Goal: Information Seeking & Learning: Learn about a topic

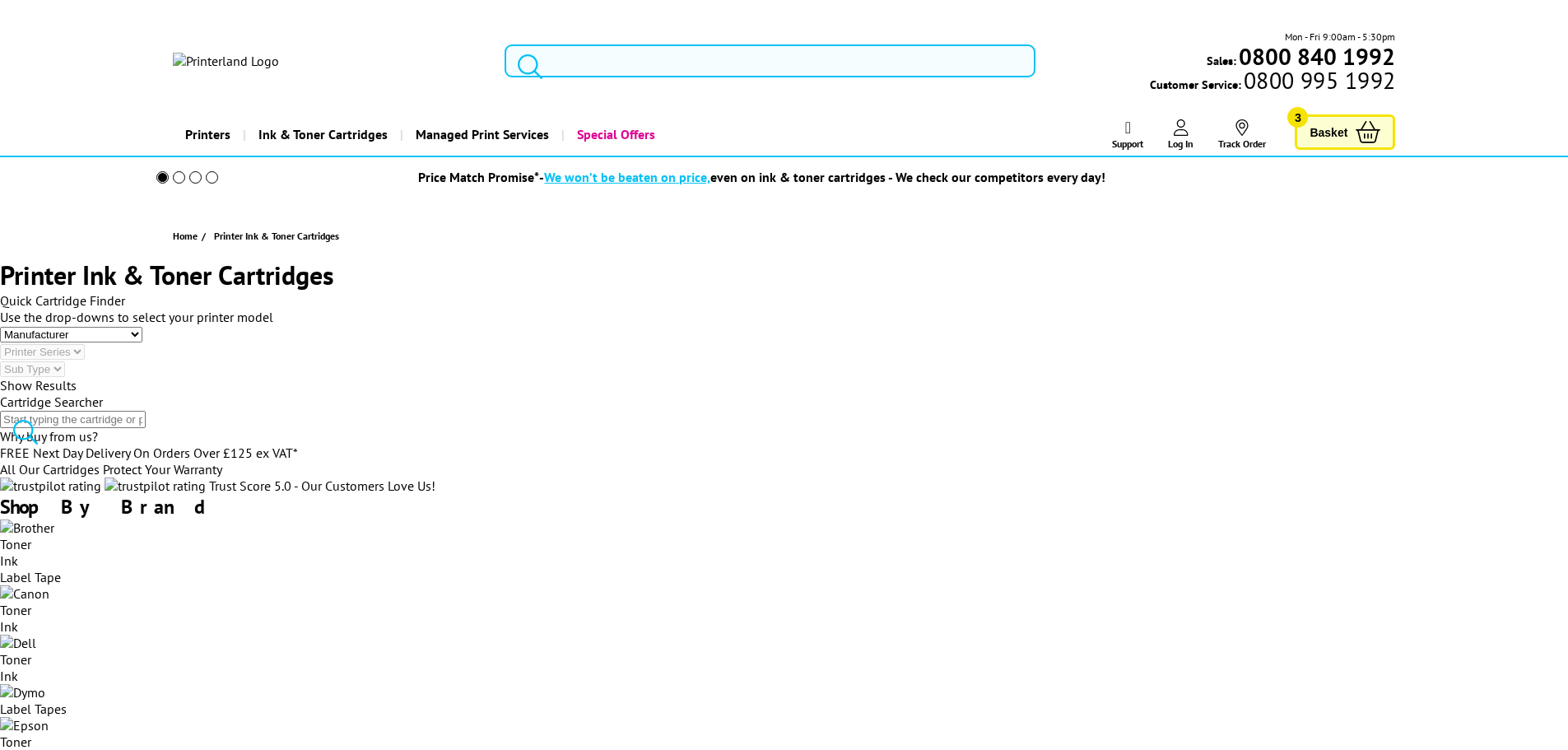
click at [145, 415] on input "search" at bounding box center [73, 419] width 145 height 17
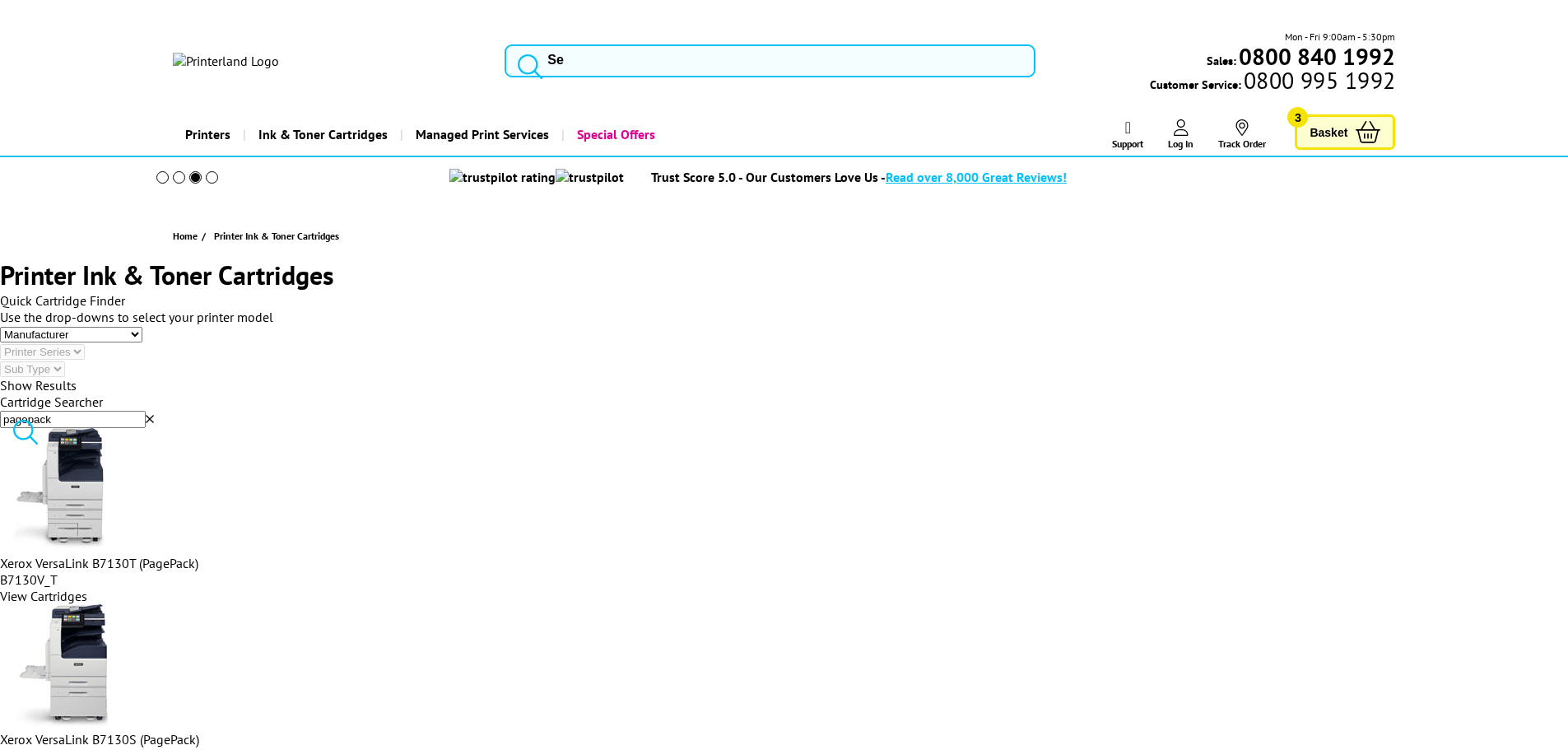
click at [145, 411] on input "pagepack" at bounding box center [73, 419] width 145 height 17
drag, startPoint x: 999, startPoint y: 398, endPoint x: 659, endPoint y: 398, distance: 340.0
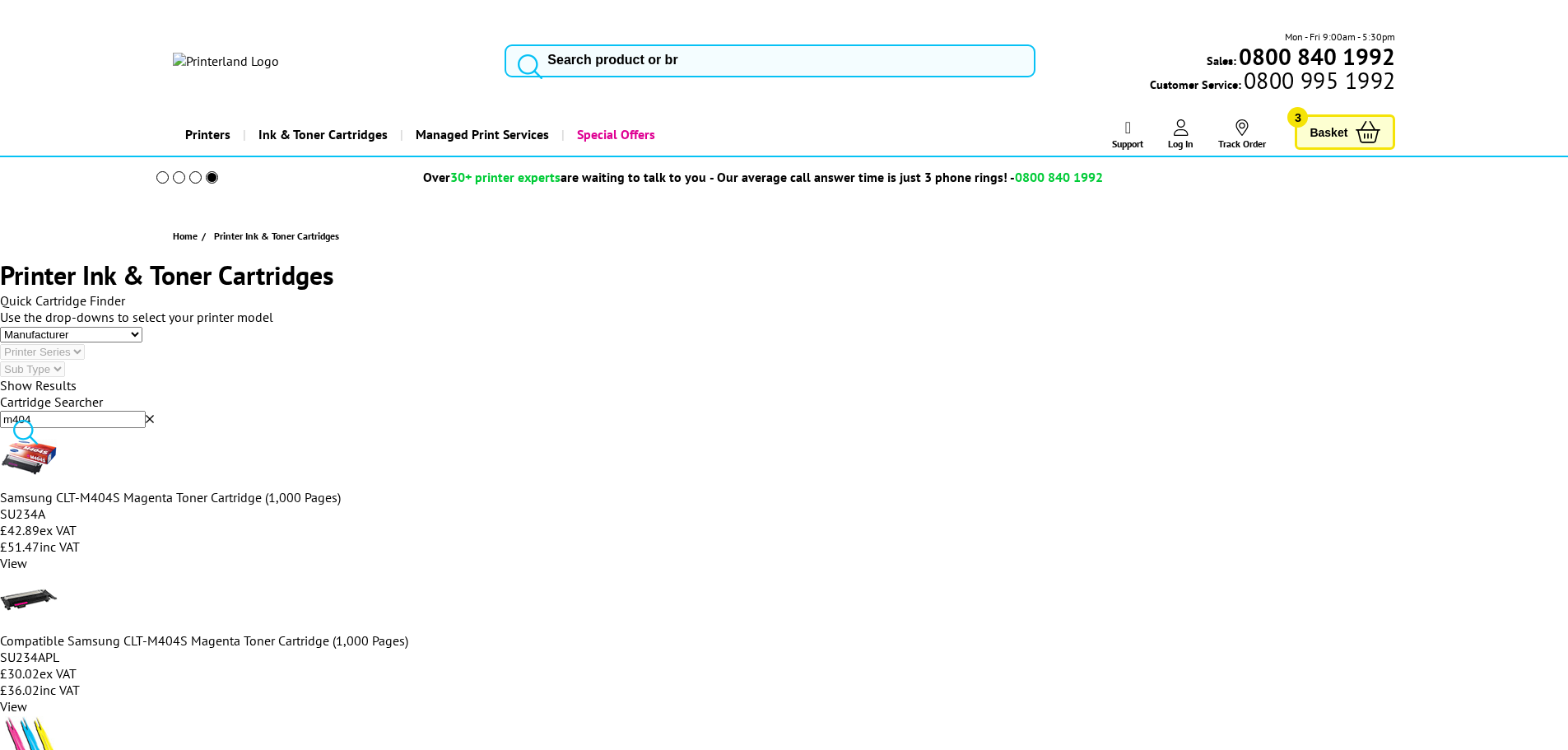
drag, startPoint x: 983, startPoint y: 394, endPoint x: 622, endPoint y: 381, distance: 361.2
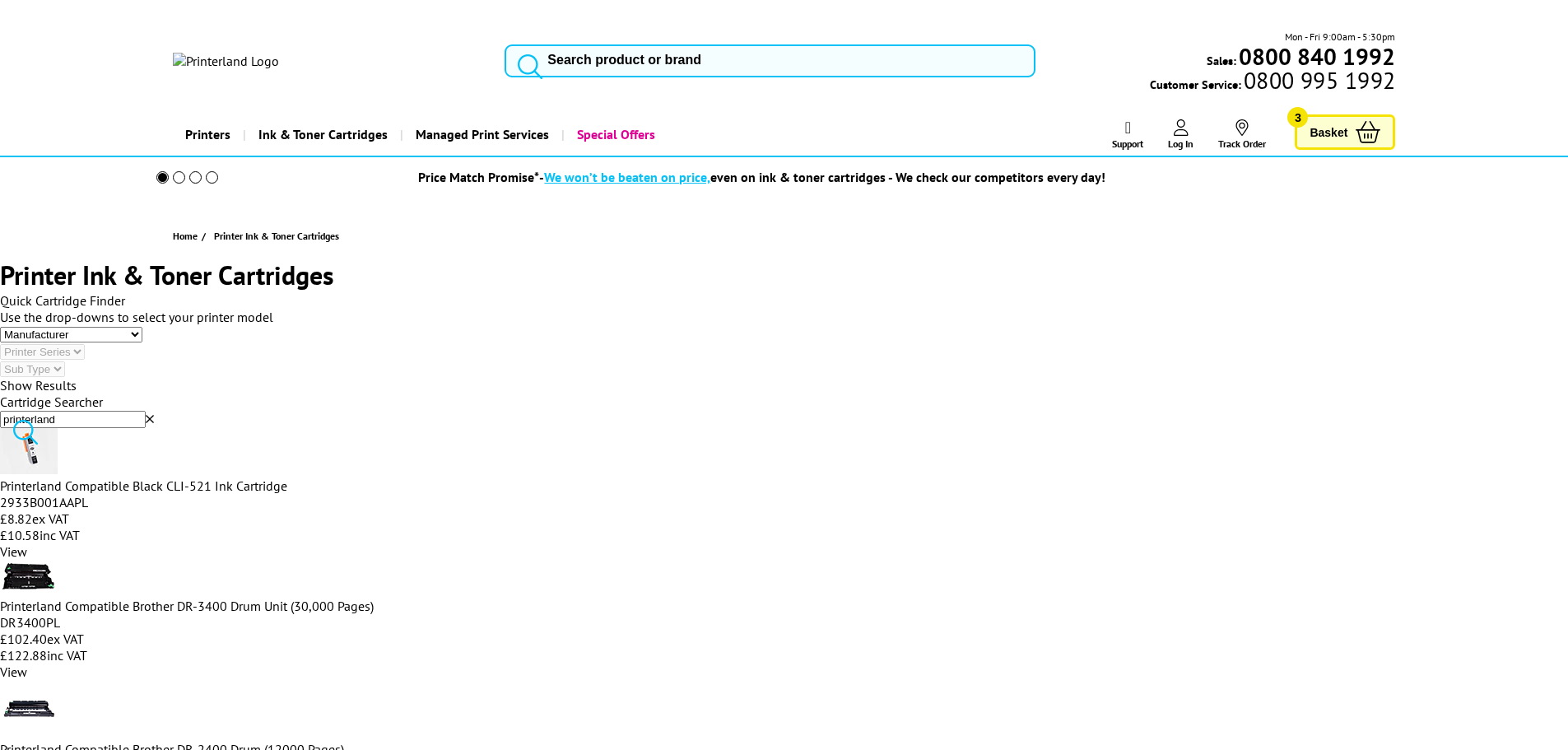
scroll to position [247, 0]
drag, startPoint x: 992, startPoint y: 389, endPoint x: 695, endPoint y: 389, distance: 297.0
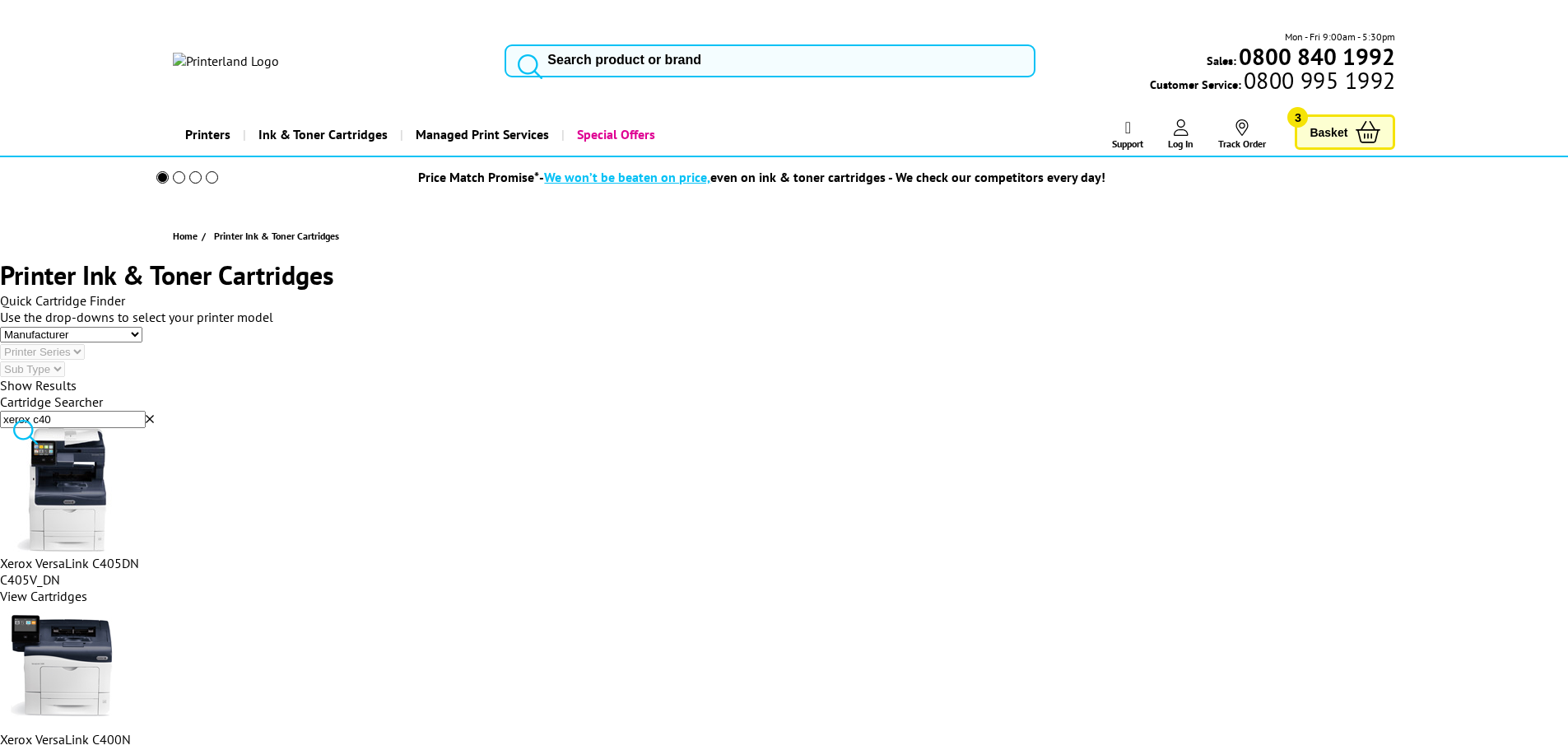
type input "xerox c405"
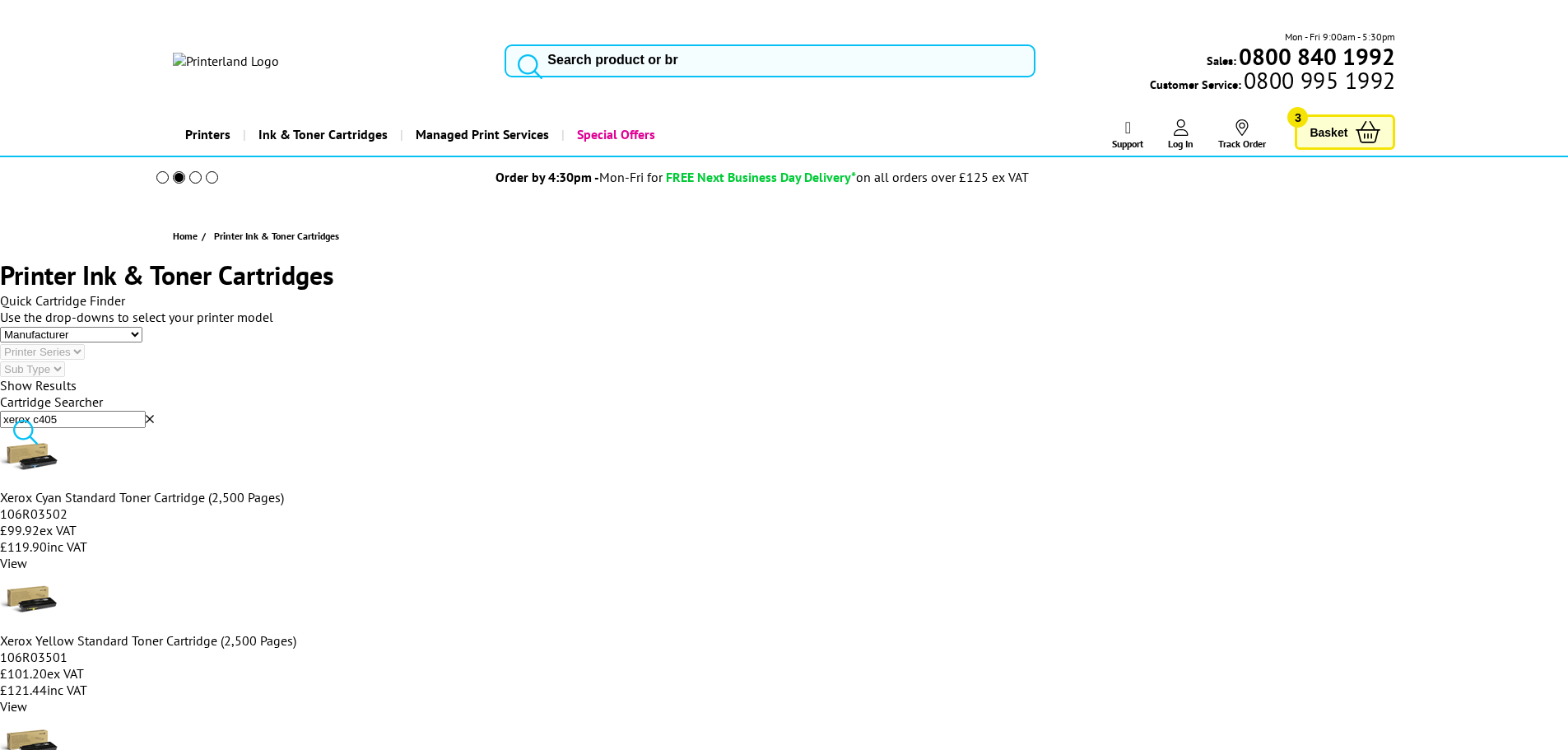
scroll to position [164, 0]
drag, startPoint x: 872, startPoint y: 376, endPoint x: 492, endPoint y: 330, distance: 382.8
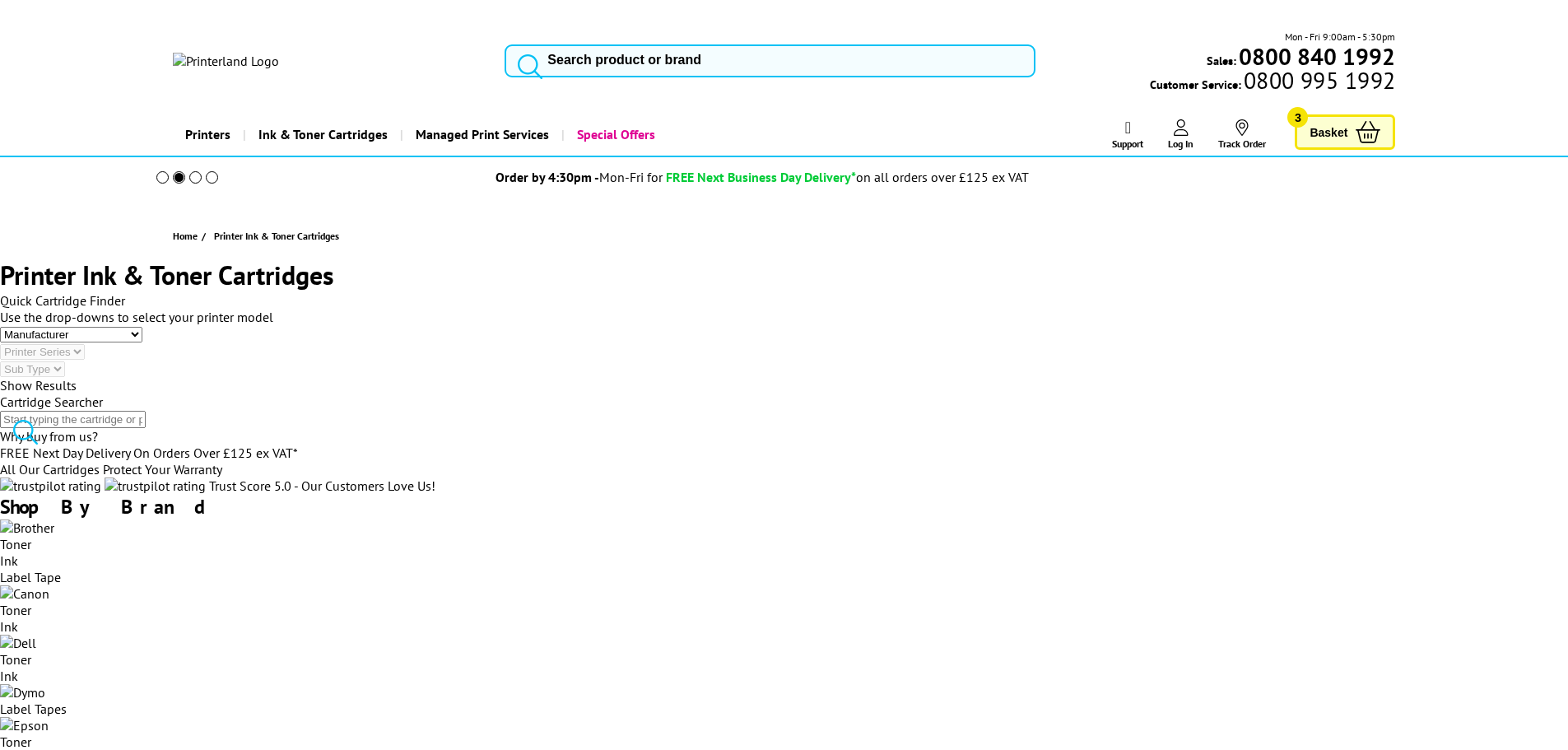
click at [145, 411] on input "search" at bounding box center [73, 419] width 145 height 17
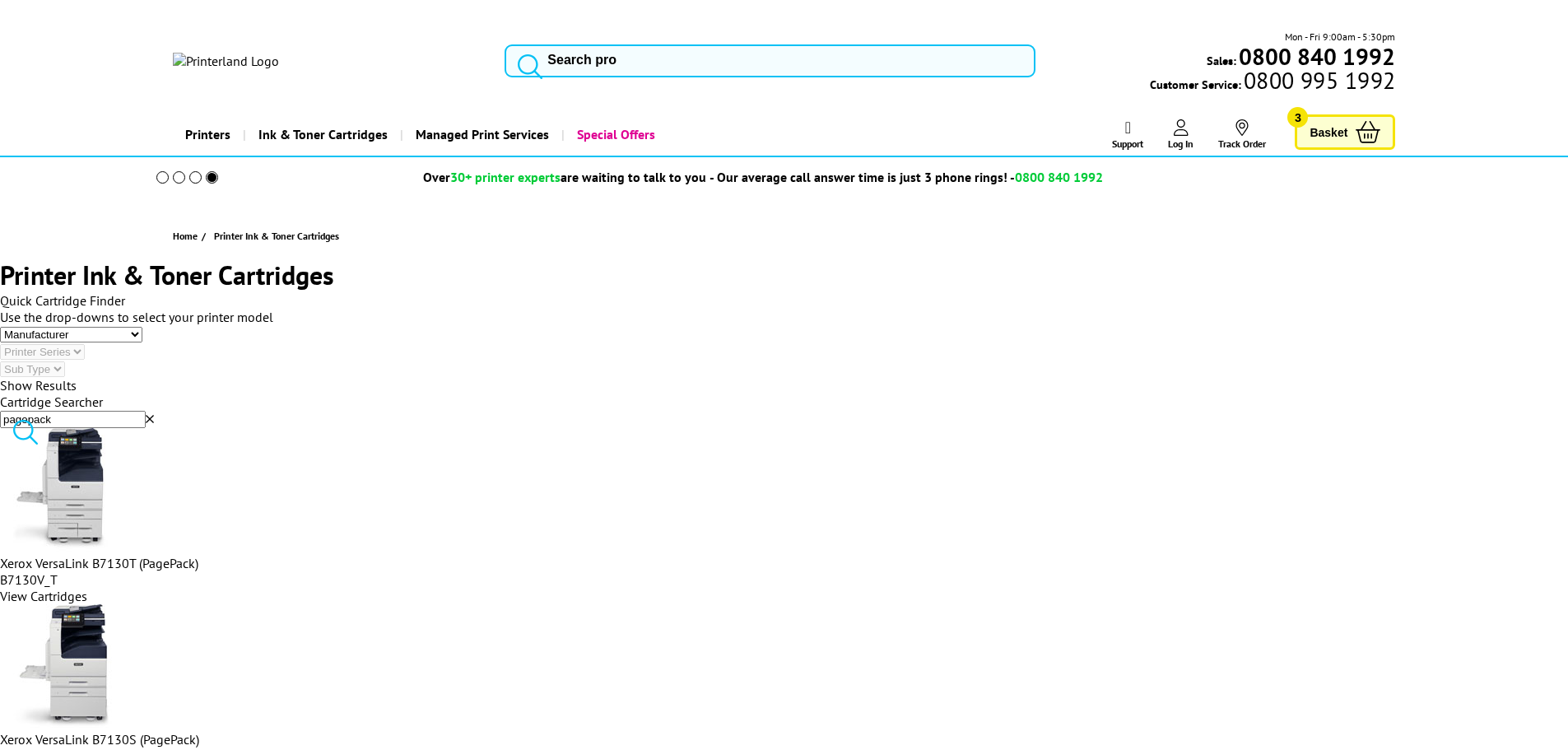
type input "pagepack"
drag, startPoint x: 986, startPoint y: 548, endPoint x: 976, endPoint y: 548, distance: 10.0
click at [986, 605] on div at bounding box center [784, 668] width 1568 height 127
click at [124, 605] on img at bounding box center [62, 667] width 124 height 124
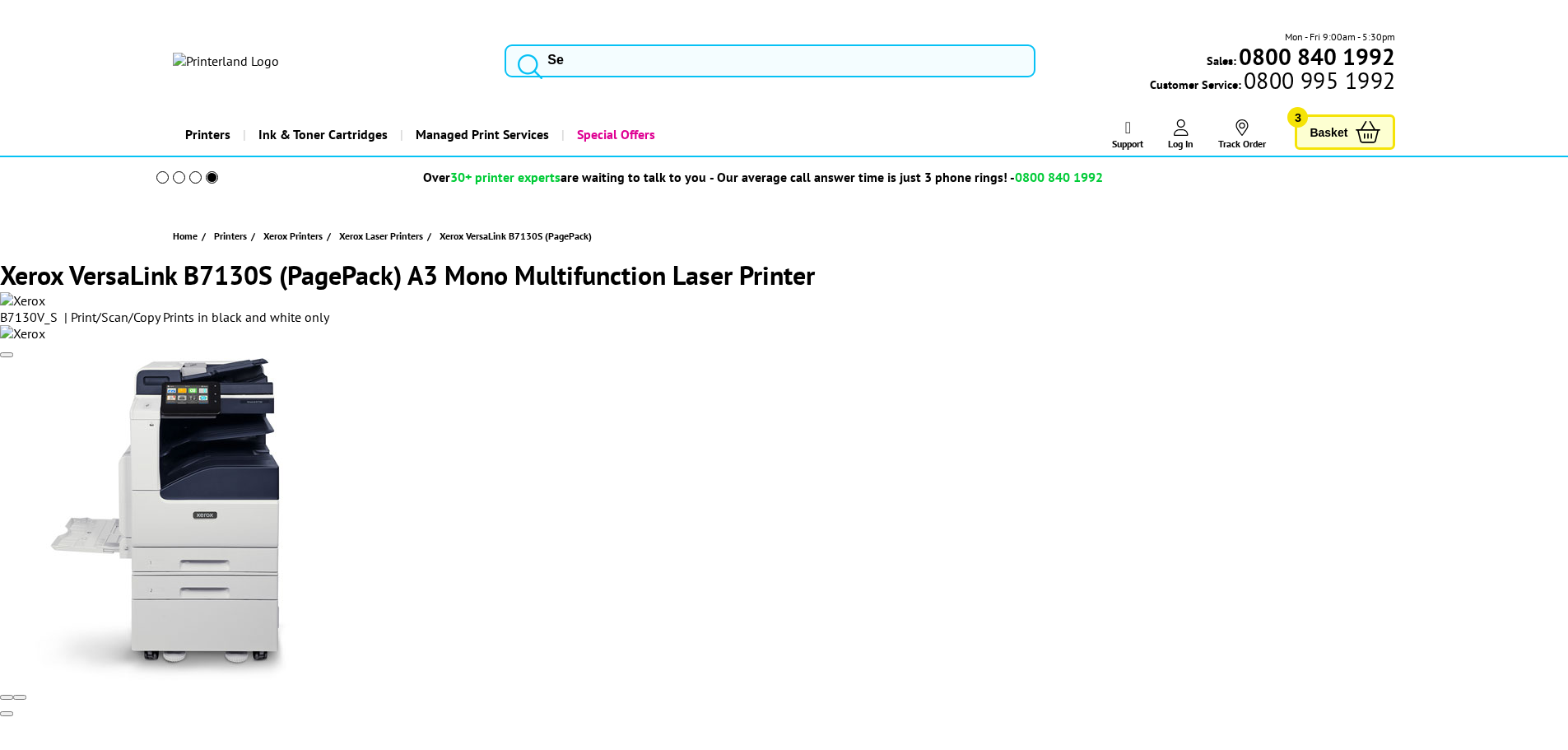
click at [582, 45] on input "search" at bounding box center [770, 61] width 531 height 33
